Goal: Transaction & Acquisition: Book appointment/travel/reservation

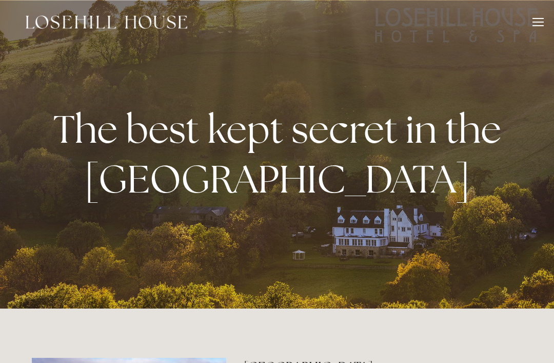
click at [537, 27] on div at bounding box center [538, 23] width 11 height 11
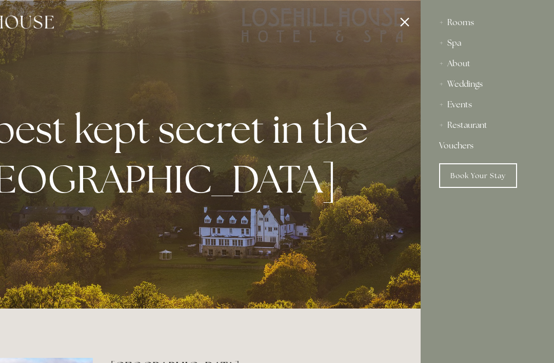
click at [507, 175] on link "Book Your Stay" at bounding box center [478, 175] width 78 height 25
click at [494, 181] on link "Book Your Stay" at bounding box center [478, 175] width 78 height 25
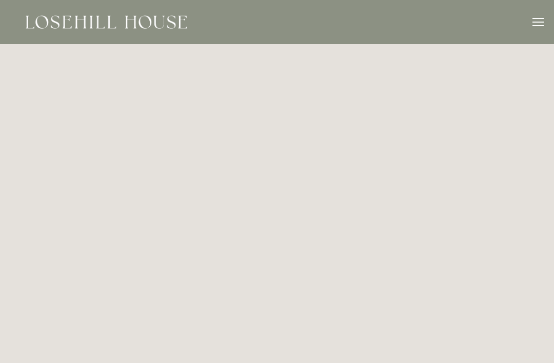
click at [538, 28] on div at bounding box center [538, 23] width 11 height 11
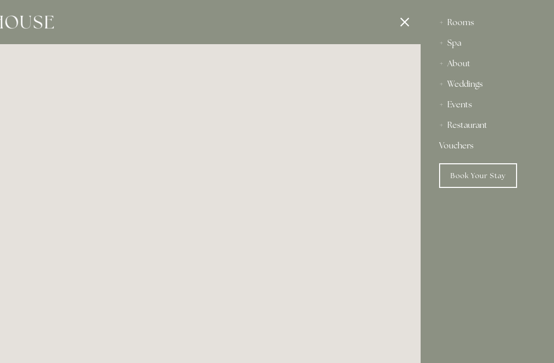
click at [464, 106] on div "Events" at bounding box center [487, 104] width 96 height 21
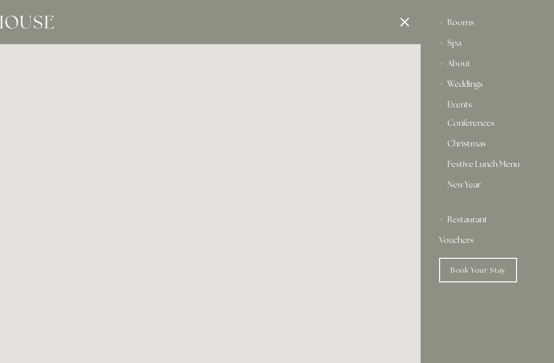
click at [475, 148] on link "Christmas" at bounding box center [487, 146] width 80 height 12
click at [42, 24] on div at bounding box center [144, 181] width 554 height 363
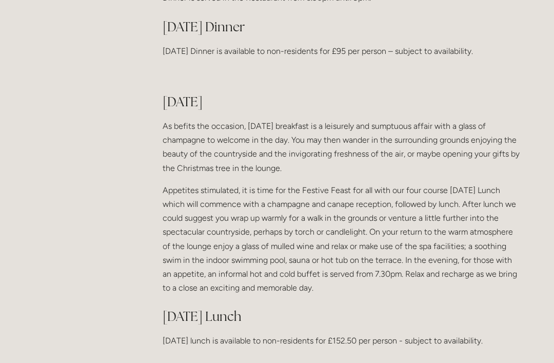
scroll to position [783, 0]
